Goal: Transaction & Acquisition: Purchase product/service

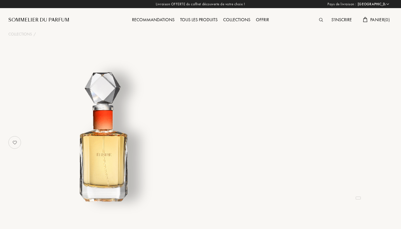
select select "IT"
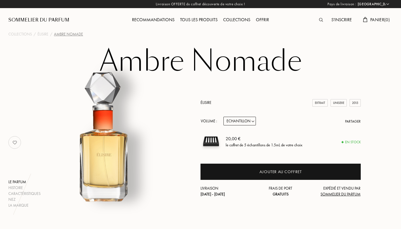
select select "1"
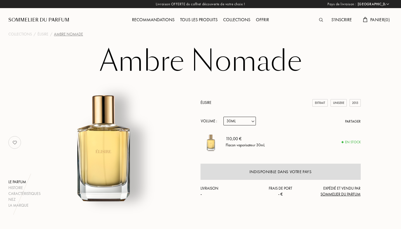
select select "3"
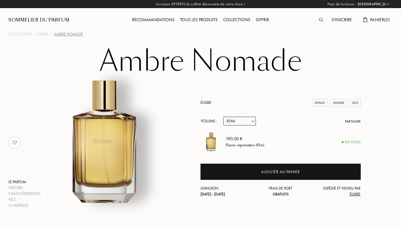
select select "2"
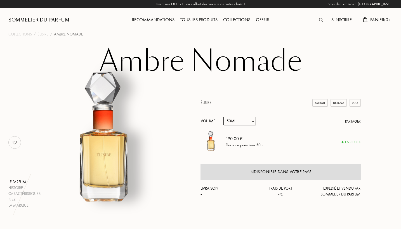
select select "1"
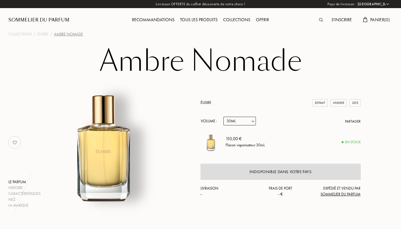
select select "2"
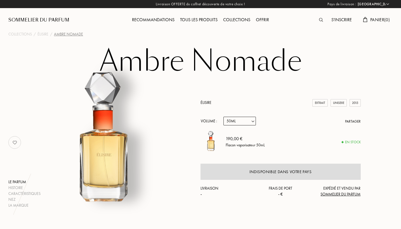
select select "3"
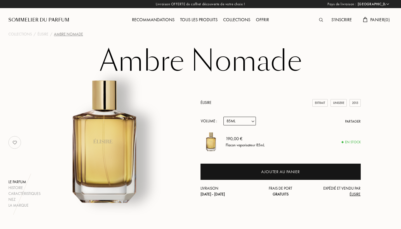
click at [240, 122] on select "Echantillon 30mL 50mL 85mL" at bounding box center [239, 121] width 32 height 9
select select "2"
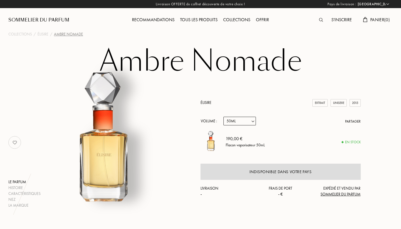
select select "1"
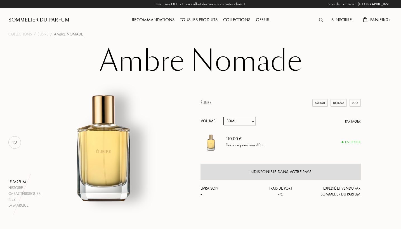
select select "3"
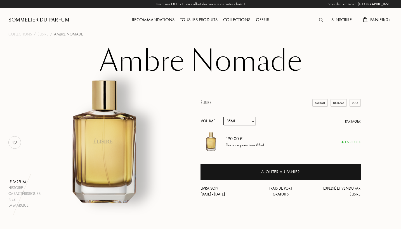
select select "2"
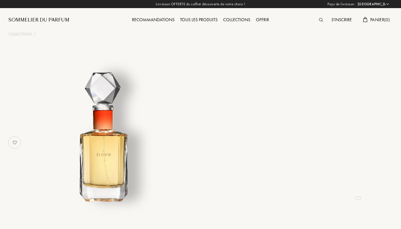
select select "IT"
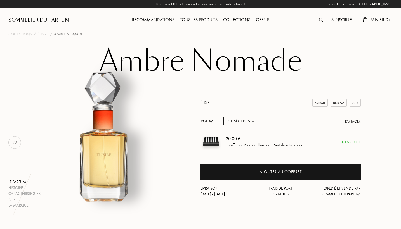
select select "2"
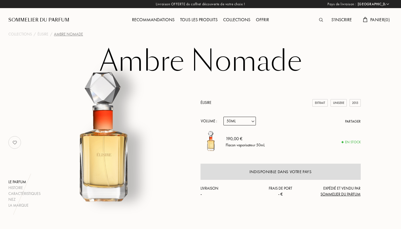
click at [189, 1] on div "Livraison OFFERTE du coffret découverte de votre choix ! Pays de livraison : Af…" at bounding box center [200, 4] width 401 height 8
click at [319, 20] on img at bounding box center [321, 20] width 4 height 4
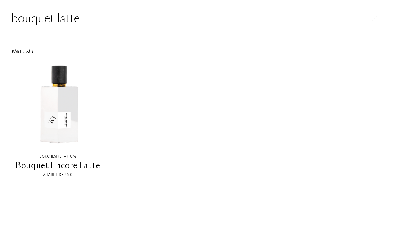
type input "bouquet latte"
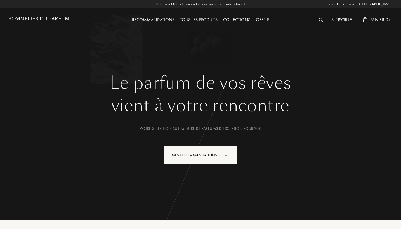
select select "IT"
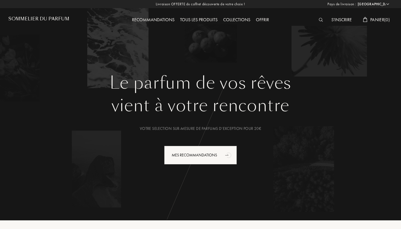
click at [319, 17] on div at bounding box center [322, 20] width 13 height 7
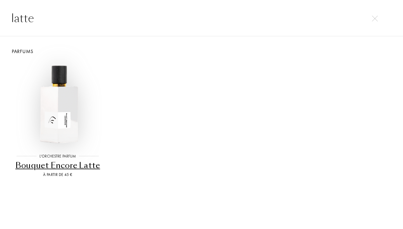
type input "latte"
click at [69, 117] on img at bounding box center [58, 104] width 86 height 86
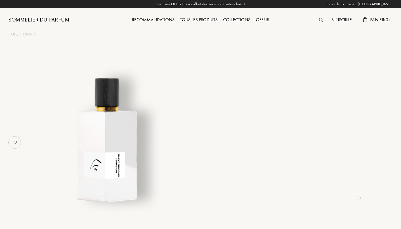
select select "IT"
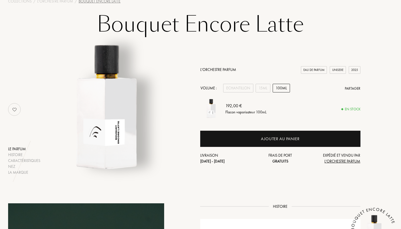
scroll to position [37, 0]
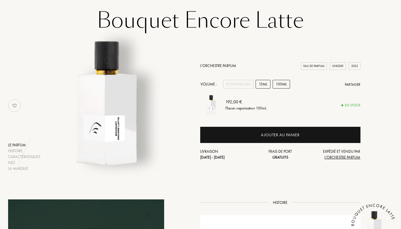
click at [262, 81] on div "15mL" at bounding box center [263, 84] width 15 height 9
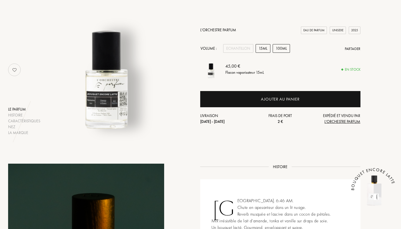
click at [276, 50] on div "100mL" at bounding box center [281, 48] width 17 height 9
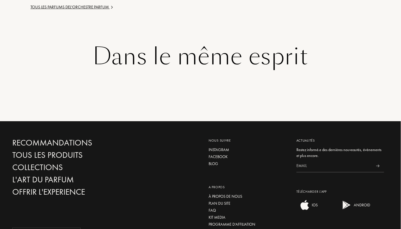
scroll to position [937, 0]
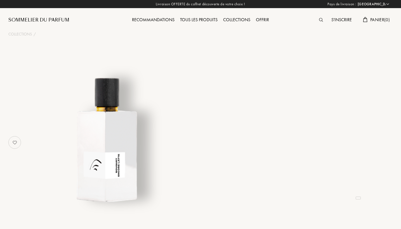
select select "IT"
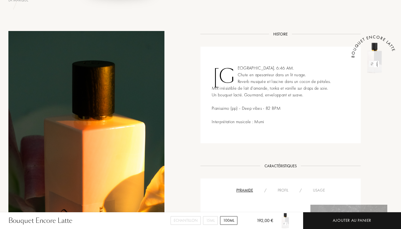
scroll to position [208, 0]
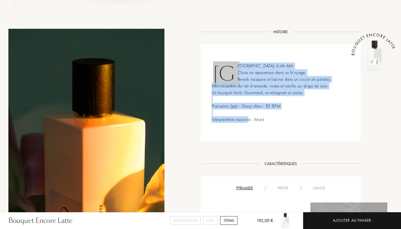
copy div "[GEOGRAPHIC_DATA]. 6:46 AM. Chute en apesanteur dans un lit nuage. Reverb musqu…"
drag, startPoint x: 270, startPoint y: 119, endPoint x: 202, endPoint y: 69, distance: 84.5
click at [202, 69] on div "[GEOGRAPHIC_DATA]. 6:46 AM. Chute en apesanteur dans un lit nuage. Reverb musqu…" at bounding box center [281, 92] width 160 height 97
